Goal: Book appointment/travel/reservation: Book appointment/travel/reservation

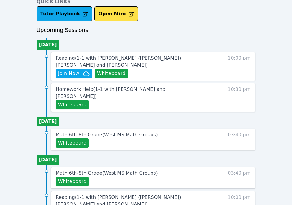
scroll to position [241, 0]
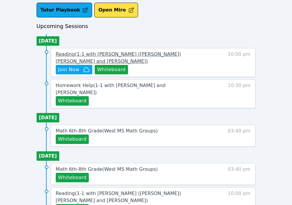
click at [91, 54] on span "Reading ( 1-1 with Hayeon (Ellie) Woo and Tippayanawat Tongvichit )" at bounding box center [118, 57] width 125 height 13
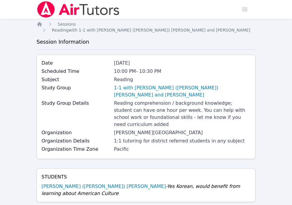
scroll to position [207, 0]
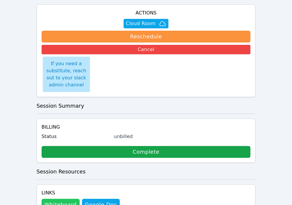
click at [66, 199] on button "Whiteboard" at bounding box center [61, 205] width 38 height 12
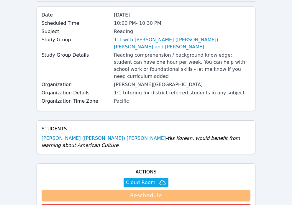
scroll to position [82, 0]
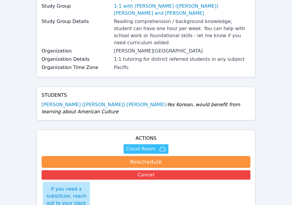
click at [140, 145] on span "Cloud Room" at bounding box center [140, 148] width 29 height 7
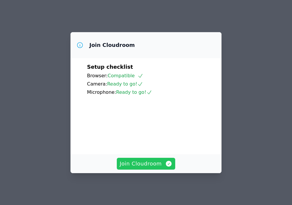
click at [151, 169] on button "Join Cloudroom" at bounding box center [146, 164] width 59 height 12
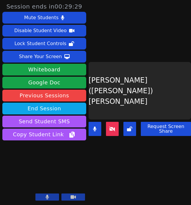
click at [116, 128] on button at bounding box center [112, 129] width 13 height 14
click at [182, 103] on div "Hayeon (Ellie) Woo" at bounding box center [139, 90] width 102 height 57
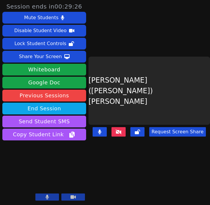
click at [197, 95] on div "Hayeon (Ellie) Woo" at bounding box center [148, 91] width 121 height 68
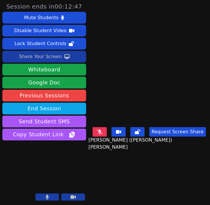
click at [25, 55] on div "Share Your Screen" at bounding box center [40, 56] width 43 height 9
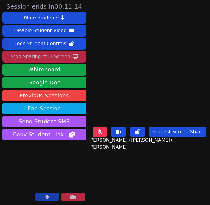
click at [106, 131] on button at bounding box center [99, 131] width 14 height 9
click at [44, 57] on div "Stop Sharing Your Screen" at bounding box center [40, 56] width 59 height 9
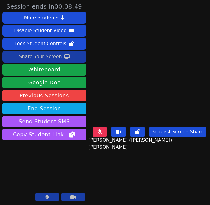
click at [103, 133] on icon at bounding box center [100, 131] width 6 height 5
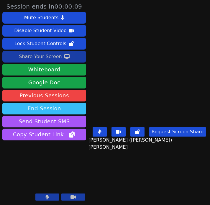
click at [76, 108] on button "End Session" at bounding box center [44, 109] width 84 height 12
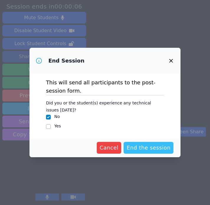
click at [143, 149] on span "End the session" at bounding box center [148, 147] width 44 height 8
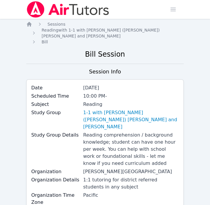
click at [54, 14] on img at bounding box center [67, 9] width 83 height 16
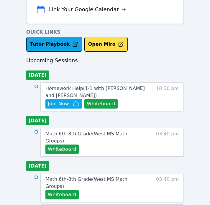
scroll to position [284, 0]
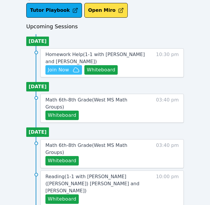
click at [64, 70] on span "Join Now" at bounding box center [58, 69] width 21 height 7
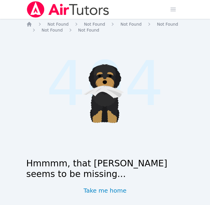
click at [34, 8] on img at bounding box center [67, 9] width 83 height 16
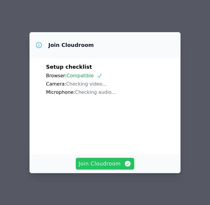
click at [115, 160] on button "Join Cloudroom" at bounding box center [105, 164] width 59 height 12
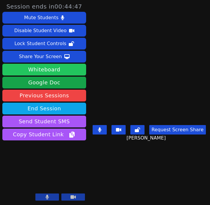
click at [49, 72] on button "Whiteboard" at bounding box center [44, 70] width 84 height 12
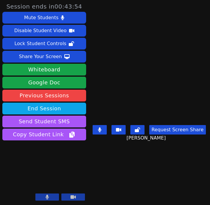
click at [174, 130] on button "Request Screen Share" at bounding box center [177, 129] width 57 height 9
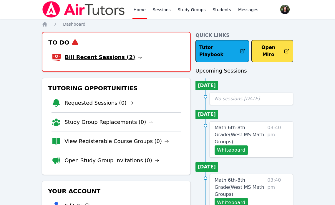
click at [104, 54] on link "Bill Recent Sessions (2)" at bounding box center [103, 57] width 77 height 8
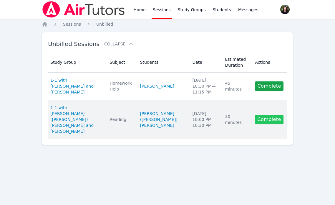
click at [273, 117] on link "Complete" at bounding box center [269, 119] width 28 height 9
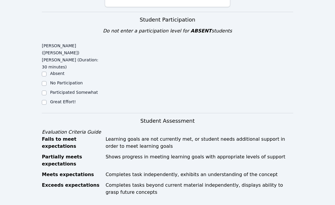
click at [51, 99] on label "Great Effort!" at bounding box center [63, 101] width 26 height 5
click at [47, 100] on input "Great Effort!" at bounding box center [44, 102] width 5 height 5
checkbox input "true"
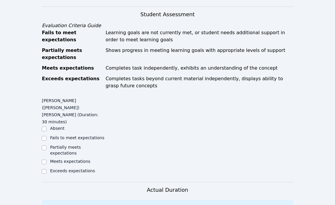
click at [64, 159] on label "Meets expectations" at bounding box center [70, 161] width 40 height 5
click at [47, 159] on input "Meets expectations" at bounding box center [44, 161] width 5 height 5
checkbox input "true"
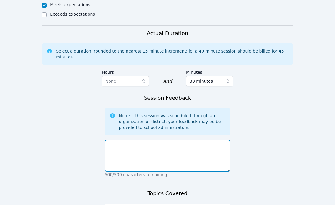
click at [130, 140] on textarea at bounding box center [168, 156] width 126 height 32
type textarea "E"
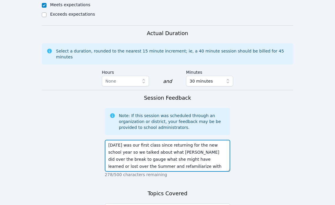
click at [111, 140] on textarea "[DATE] was our first class since returning for the new school year so we talked…" at bounding box center [168, 156] width 126 height 32
click at [176, 140] on textarea "[DATE] was our first class since returning for the new school year so we talked…" at bounding box center [168, 156] width 126 height 32
click at [127, 140] on textarea "[DATE] was our first class since returning for the new school year so we talked…" at bounding box center [168, 156] width 126 height 32
click at [209, 140] on textarea "Today was our first class since returning for the new school year so we talked …" at bounding box center [168, 156] width 126 height 32
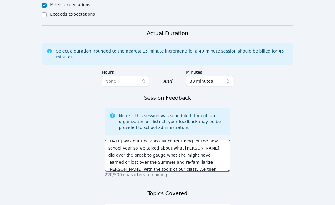
click at [226, 140] on textarea "Today was our first class since returning for the new school year so we talked …" at bounding box center [168, 156] width 126 height 32
click at [211, 140] on textarea "Today was our first class since returning for the new school year so we talked …" at bounding box center [168, 156] width 126 height 32
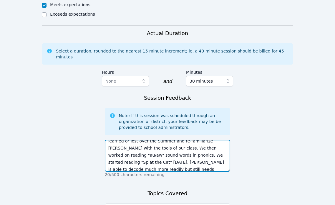
type textarea "Today was our first class since returning for the new school year so we talked …"
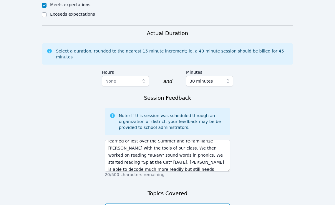
type textarea "ice breakers, diagnostic, aw/au phonic sound, reading comprehension"
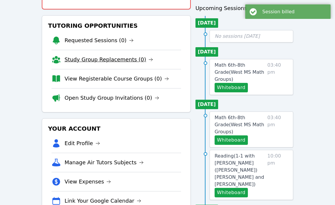
scroll to position [9, 0]
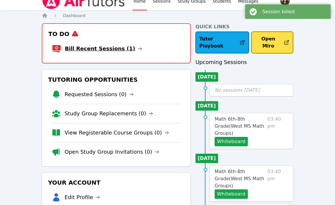
click at [95, 47] on link "Bill Recent Sessions (1)" at bounding box center [103, 48] width 77 height 8
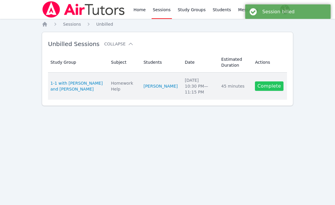
click at [276, 88] on link "Complete" at bounding box center [269, 85] width 28 height 9
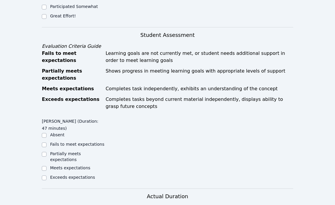
scroll to position [238, 0]
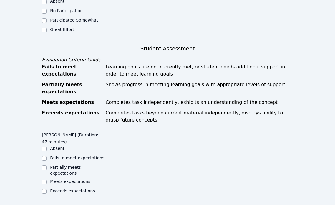
click at [56, 33] on div "Great Effort!" at bounding box center [73, 30] width 63 height 7
click at [55, 29] on label "Great Effort!" at bounding box center [63, 29] width 26 height 5
click at [47, 29] on input "Great Effort!" at bounding box center [44, 30] width 5 height 5
checkbox input "true"
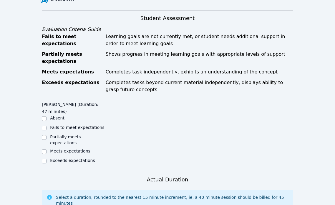
scroll to position [333, 0]
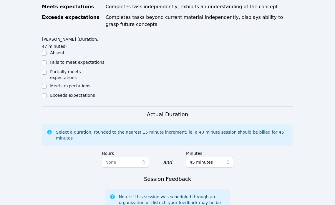
click at [69, 86] on label "Meets expectations" at bounding box center [70, 85] width 40 height 5
click at [47, 86] on input "Meets expectations" at bounding box center [44, 86] width 5 height 5
checkbox input "true"
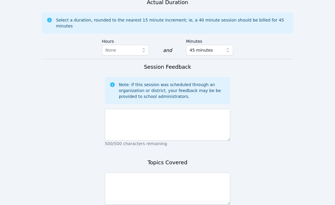
scroll to position [493, 0]
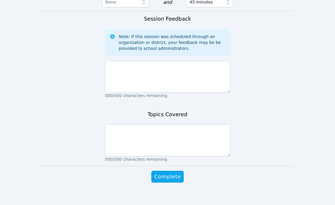
click at [133, 93] on div "Session Feedback Note: If this session was scheduled through an organization or…" at bounding box center [168, 58] width 126 height 87
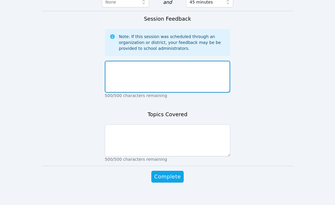
click at [133, 77] on textarea at bounding box center [168, 77] width 126 height 32
click at [108, 61] on textarea "Rotem" at bounding box center [168, 77] width 126 height 32
click at [144, 65] on textarea "I told Rotem" at bounding box center [168, 77] width 126 height 32
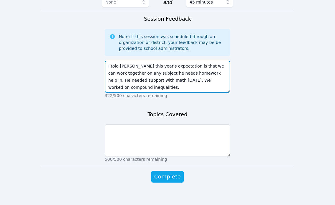
click at [196, 75] on textarea "I told Rotem this year's expectation is that we can work together on any subjec…" at bounding box center [168, 77] width 126 height 32
click at [199, 75] on textarea "I told Rotem this year's expectation is that we can work together on any subjec…" at bounding box center [168, 77] width 126 height 32
drag, startPoint x: 199, startPoint y: 75, endPoint x: 195, endPoint y: 75, distance: 4.7
click at [199, 75] on textarea "I told Rotem this year's expectation is that we can work together on any subjec…" at bounding box center [168, 77] width 126 height 32
click at [193, 82] on textarea "I told Rotem this year's expectation is that we can work together on any subjec…" at bounding box center [168, 77] width 126 height 32
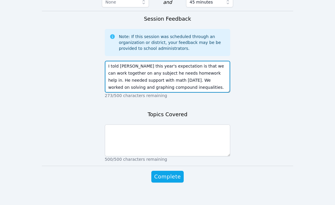
scroll to position [4, 0]
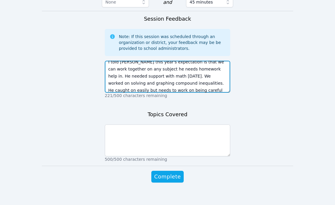
click at [138, 82] on textarea "I told Rotem this year's expectation is that we can work together on any subjec…" at bounding box center [168, 77] width 126 height 32
drag, startPoint x: 137, startPoint y: 83, endPoint x: 125, endPoint y: 83, distance: 12.1
click at [124, 83] on textarea "I told Rotem this year's expectation is that we can work together on any subjec…" at bounding box center [168, 77] width 126 height 32
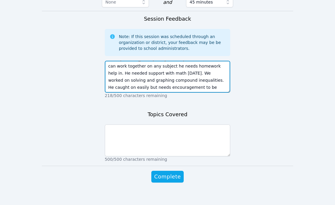
click at [219, 80] on textarea "I told Rotem this year's expectation is that we can work together on any subjec…" at bounding box center [168, 77] width 126 height 32
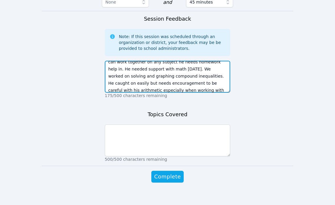
click at [181, 83] on textarea "I told Rotem this year's expectation is that we can work together on any subjec…" at bounding box center [168, 77] width 126 height 32
click at [205, 85] on textarea "I told Rotem this year's expectation is that we can work together on any subjec…" at bounding box center [168, 77] width 126 height 32
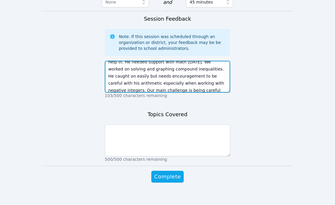
scroll to position [25, 0]
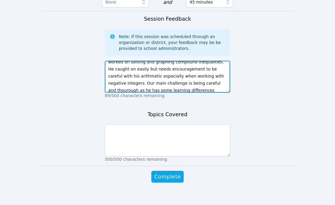
drag, startPoint x: 199, startPoint y: 87, endPoint x: 132, endPoint y: 77, distance: 67.8
click at [132, 77] on div "I told Rotem this year's expectation is that we can work together on any subjec…" at bounding box center [168, 78] width 126 height 40
drag, startPoint x: 128, startPoint y: 75, endPoint x: 107, endPoint y: 74, distance: 21.5
click at [107, 75] on textarea "I told Rotem this year's expectation is that we can work together on any subjec…" at bounding box center [168, 77] width 126 height 32
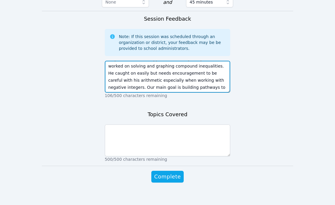
type textarea "I told Rotem this year's expectation is that we can work together on any subjec…"
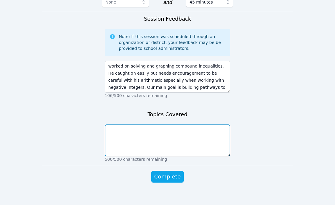
click at [210, 128] on textarea at bounding box center [168, 140] width 126 height 32
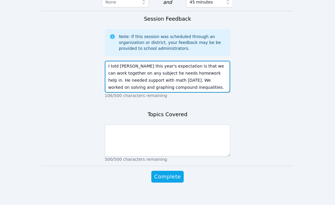
click at [173, 67] on textarea "I told Rotem this year's expectation is that we can work together on any subjec…" at bounding box center [168, 77] width 126 height 32
drag, startPoint x: 168, startPoint y: 81, endPoint x: 199, endPoint y: 73, distance: 31.4
click at [199, 73] on textarea "I told Rotem this year's expectation is that we can work together on any subjec…" at bounding box center [168, 77] width 126 height 32
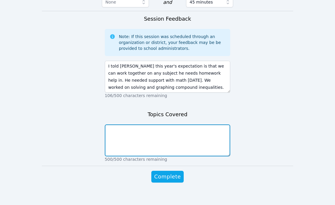
click at [181, 133] on textarea at bounding box center [168, 140] width 126 height 32
paste textarea "solving and graphing compound inequalities"
click at [110, 124] on textarea "solving and graphing compound inequalities," at bounding box center [168, 140] width 126 height 32
click at [214, 124] on textarea "solving and graphing compound inequalities," at bounding box center [168, 140] width 126 height 32
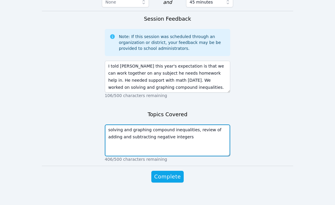
click at [139, 131] on textarea "solving and graphing compound inequalities, review of adding and subtracting ne…" at bounding box center [168, 140] width 126 height 32
type textarea "solving and graphing compound inequalities, review of adding and subtracting wi…"
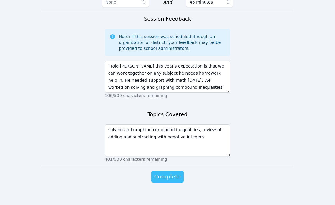
click at [160, 172] on span "Complete" at bounding box center [167, 176] width 27 height 8
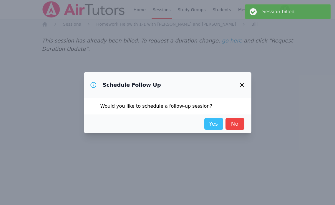
click at [218, 125] on link "Yes" at bounding box center [213, 124] width 19 height 12
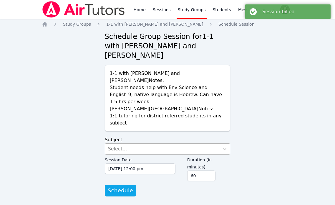
click at [153, 143] on div "Select..." at bounding box center [162, 148] width 114 height 11
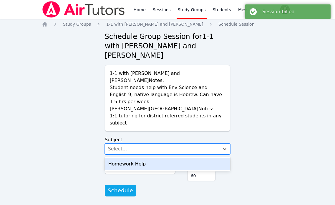
click at [144, 158] on div "Homework Help" at bounding box center [168, 164] width 126 height 12
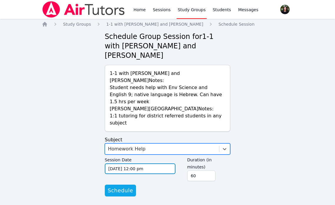
click at [141, 163] on input "09/09/2025 12:00 pm" at bounding box center [140, 168] width 71 height 11
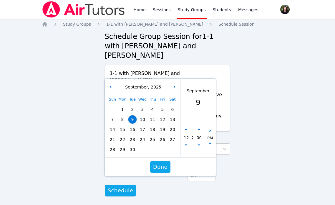
click at [133, 125] on span "16" at bounding box center [132, 129] width 8 height 8
click at [187, 143] on button "button" at bounding box center [186, 146] width 6 height 6
type input "09/16/2025 11:00 am"
type input "11"
click at [186, 127] on button "button" at bounding box center [186, 130] width 6 height 6
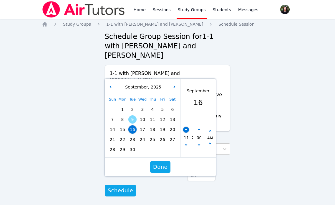
type input "09/16/2025 12:00 pm"
type input "12"
click at [186, 127] on button "button" at bounding box center [186, 130] width 6 height 6
type input "09/16/2025 01:00 pm"
type input "01"
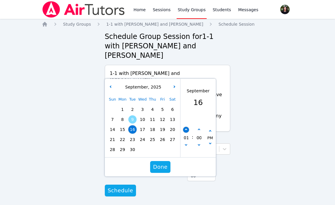
click at [186, 127] on button "button" at bounding box center [186, 130] width 6 height 6
type input "09/16/2025 02:00 pm"
type input "02"
click at [186, 128] on icon "button" at bounding box center [186, 129] width 2 height 2
type input "09/16/2025 03:00 pm"
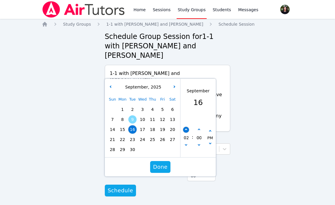
type input "03"
click at [186, 128] on icon "button" at bounding box center [186, 129] width 2 height 2
type input "09/16/2025 04:00 pm"
type input "04"
click at [196, 133] on input "00" at bounding box center [199, 138] width 6 height 10
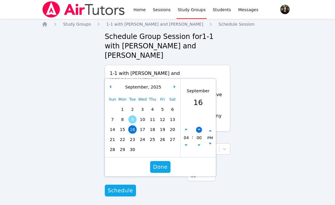
click at [199, 127] on button "button" at bounding box center [199, 130] width 6 height 6
type input "09/16/2025 04:05 pm"
type input "05"
click at [199, 127] on button "button" at bounding box center [199, 130] width 6 height 6
type input "09/16/2025 04:10 pm"
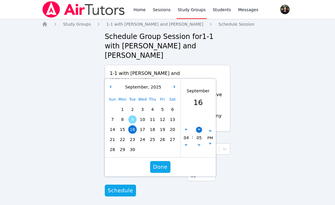
type input "10"
click at [199, 127] on button "button" at bounding box center [199, 130] width 6 height 6
type input "09/16/2025 04:15 pm"
type input "15"
click at [199, 127] on button "button" at bounding box center [199, 130] width 6 height 6
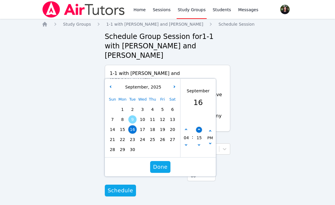
type input "09/16/2025 04:20 pm"
type input "20"
click at [199, 127] on button "button" at bounding box center [199, 130] width 6 height 6
type input "09/16/2025 04:25 pm"
type input "25"
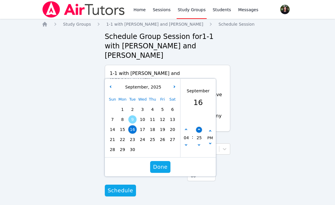
click at [199, 127] on button "button" at bounding box center [199, 130] width 6 height 6
type input "09/16/2025 04:30 pm"
type input "30"
click at [199, 127] on button "button" at bounding box center [199, 130] width 6 height 6
type input "09/16/2025 04:35 pm"
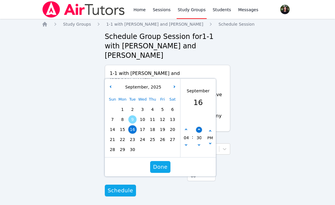
type input "35"
click at [199, 127] on button "button" at bounding box center [199, 130] width 6 height 6
type input "09/16/2025 04:40 pm"
type input "40"
click at [199, 127] on button "button" at bounding box center [199, 130] width 6 height 6
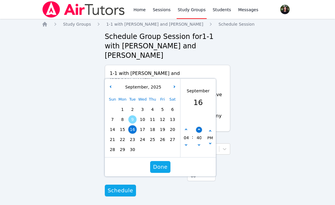
type input "09/16/2025 04:45 pm"
type input "45"
click at [168, 161] on button "Done" at bounding box center [160, 167] width 20 height 12
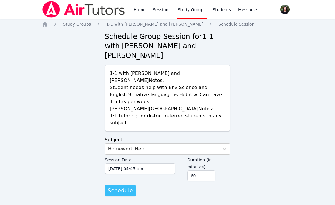
click at [126, 186] on span "Schedule" at bounding box center [120, 190] width 25 height 8
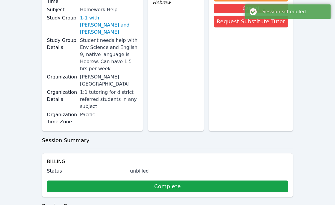
scroll to position [134, 0]
